Goal: Task Accomplishment & Management: Manage account settings

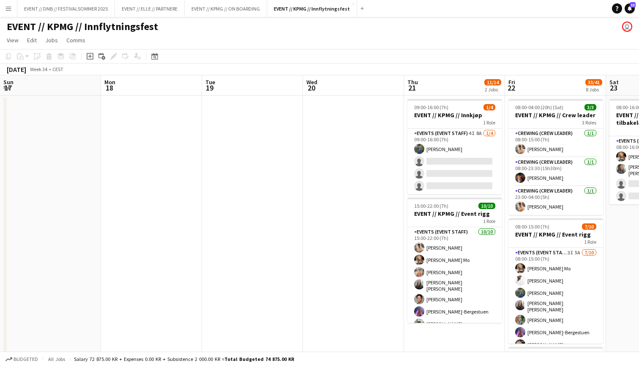
scroll to position [0, 273]
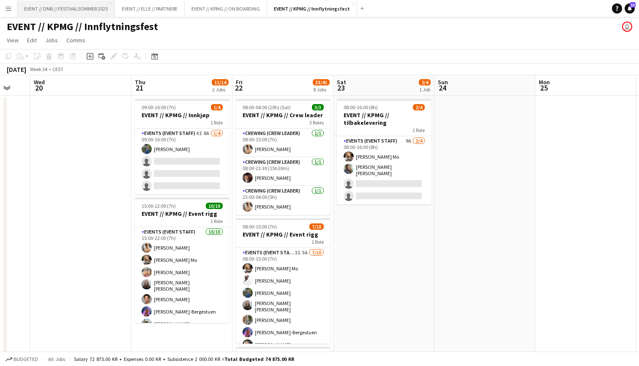
click at [76, 11] on button "EVENT // DNB // FESTIVALSOMMER 2025 Close" at bounding box center [66, 8] width 98 height 16
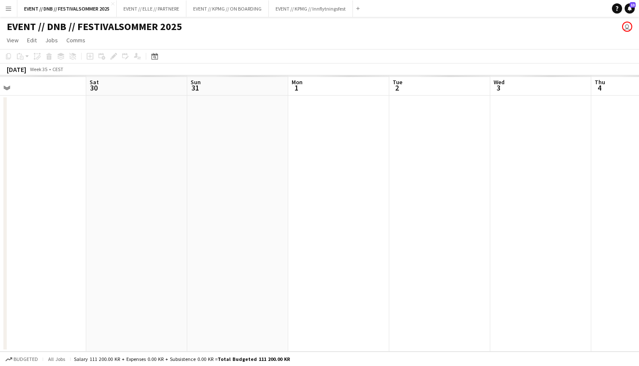
scroll to position [0, 219]
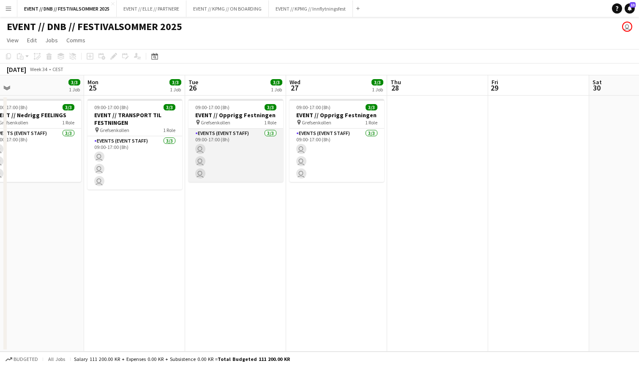
click at [273, 153] on app-card-role "Events (Event Staff) [DATE] 09:00-17:00 (8h) user user user" at bounding box center [235, 154] width 95 height 53
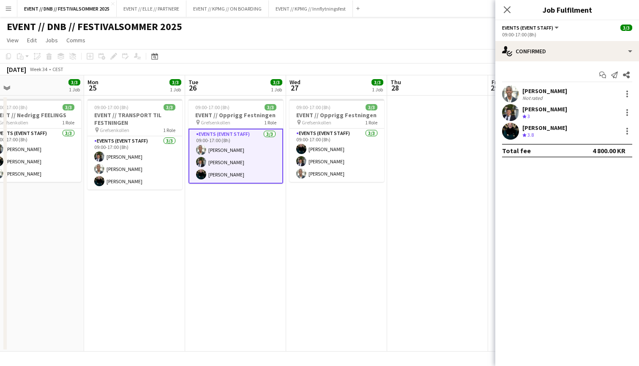
click at [514, 95] on app-user-avatar at bounding box center [510, 93] width 17 height 17
click at [512, 90] on app-user-avatar at bounding box center [510, 93] width 17 height 17
click at [511, 110] on app-user-avatar at bounding box center [510, 112] width 17 height 17
click at [513, 132] on app-user-avatar at bounding box center [510, 131] width 17 height 17
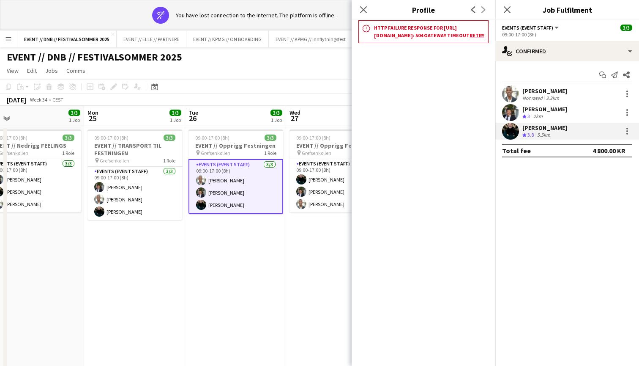
click at [509, 127] on app-user-avatar at bounding box center [510, 131] width 17 height 17
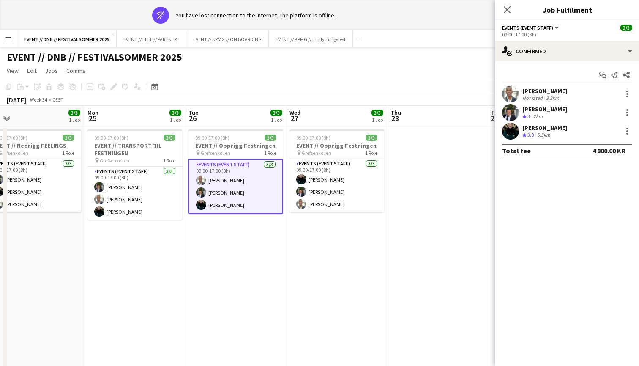
click at [509, 127] on app-user-avatar at bounding box center [510, 131] width 17 height 17
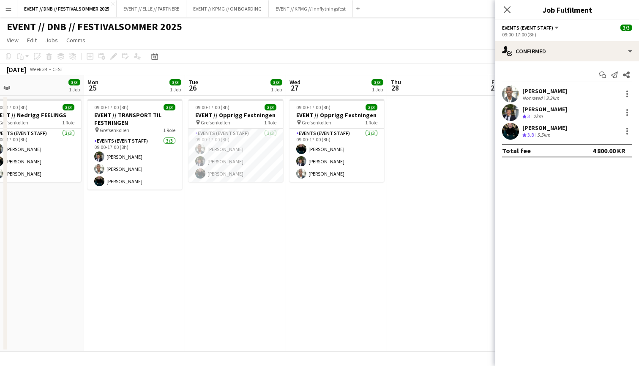
click at [512, 130] on app-user-avatar at bounding box center [510, 131] width 17 height 17
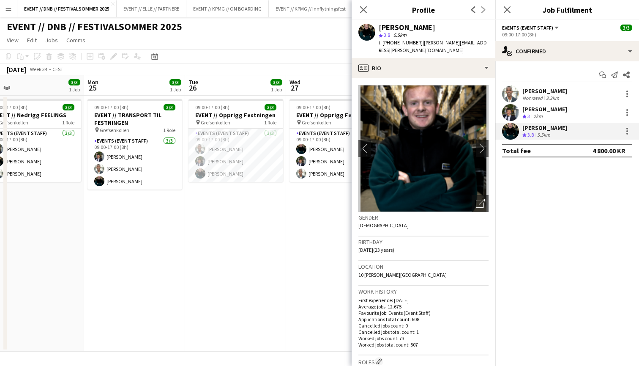
click at [516, 111] on app-user-avatar at bounding box center [510, 112] width 17 height 17
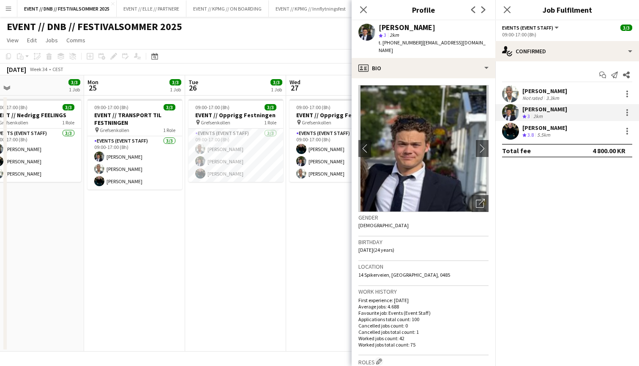
click at [517, 95] on app-user-avatar at bounding box center [510, 93] width 17 height 17
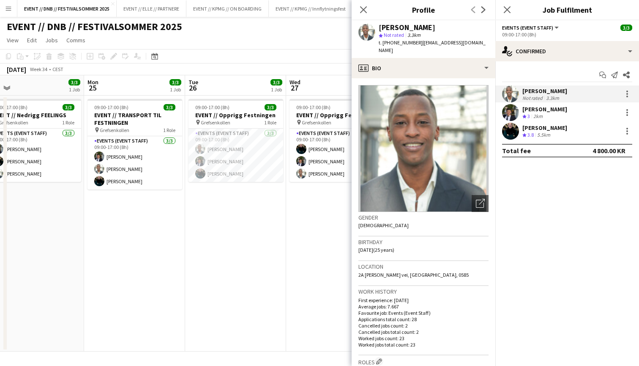
click at [300, 237] on app-date-cell "09:00-17:00 (8h) 3/3 EVENT // Opprigg Festningen pin Grefsenkollen 1 Role Event…" at bounding box center [336, 223] width 101 height 256
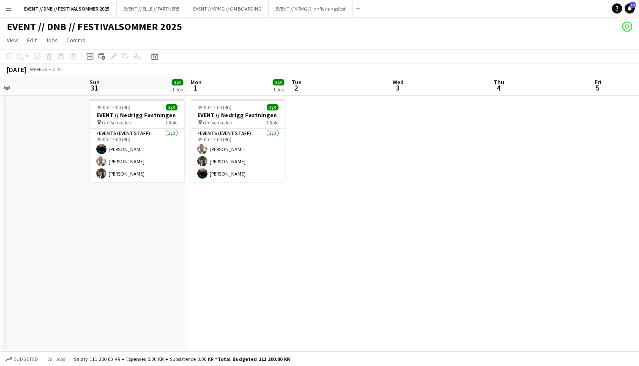
scroll to position [0, 221]
